Goal: Task Accomplishment & Management: Use online tool/utility

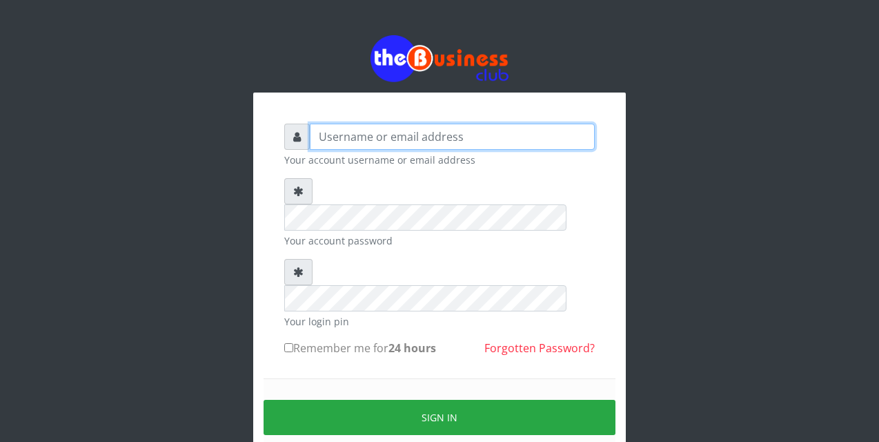
click at [317, 138] on input "text" at bounding box center [452, 136] width 285 height 26
type input "siesther"
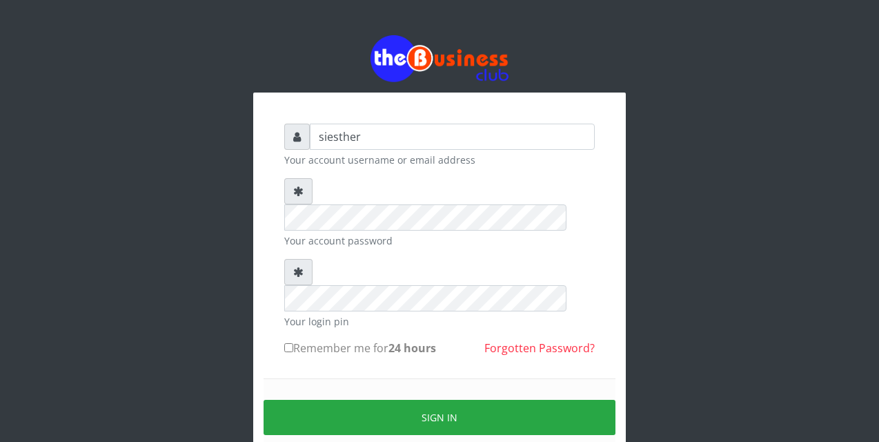
click at [313, 318] on form "siesther Your account username or email address Your account password Your logi…" at bounding box center [439, 306] width 310 height 366
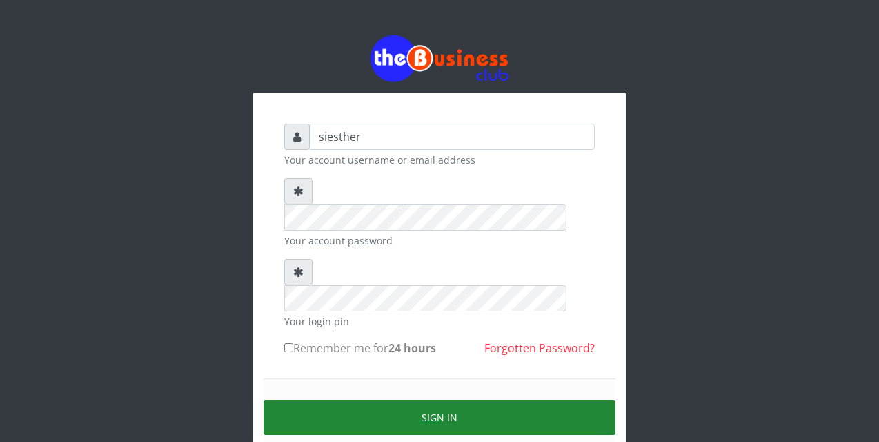
click at [500, 399] on button "Sign in" at bounding box center [440, 416] width 352 height 35
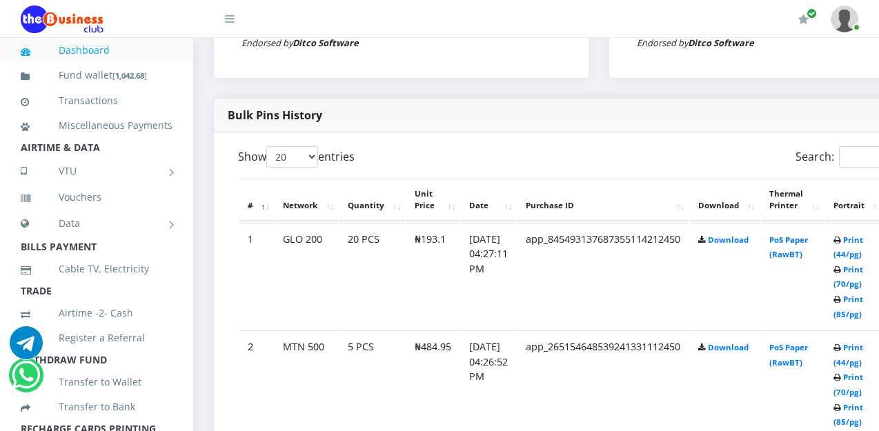
scroll to position [662, 0]
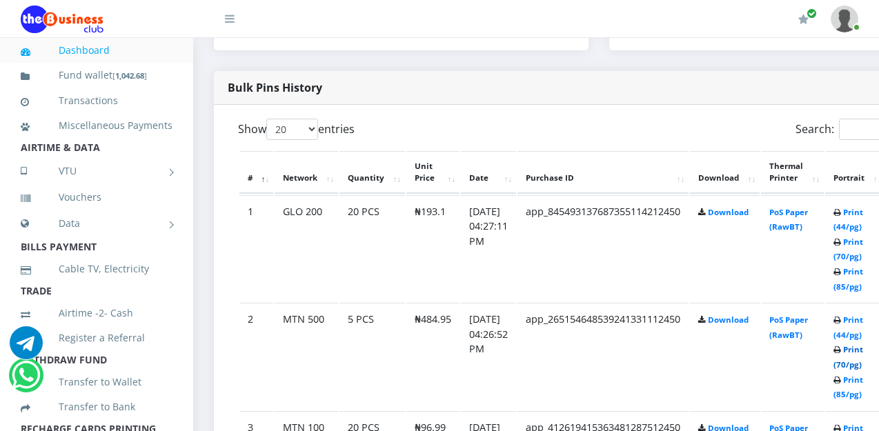
click at [863, 357] on link "Print (70/pg)" at bounding box center [848, 357] width 30 height 26
click at [863, 244] on link "Print (70/pg)" at bounding box center [848, 250] width 30 height 26
